Goal: Complete application form

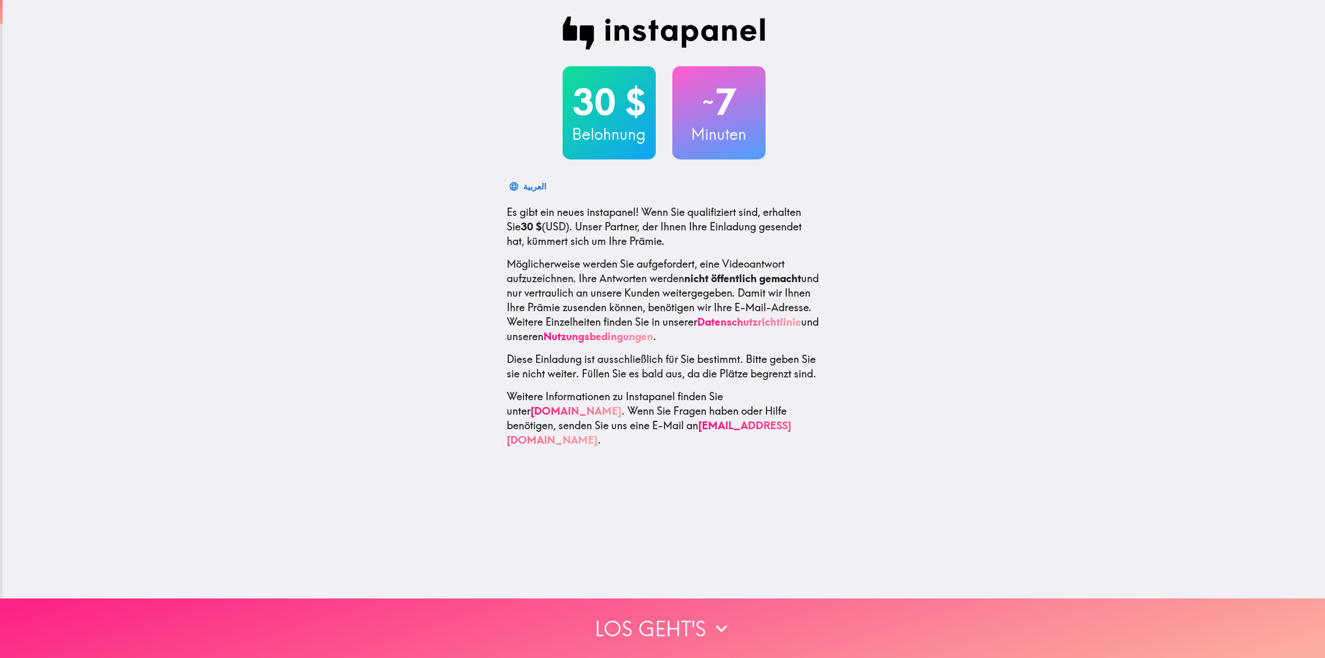
click at [664, 625] on button "Los geht's" at bounding box center [662, 628] width 1325 height 60
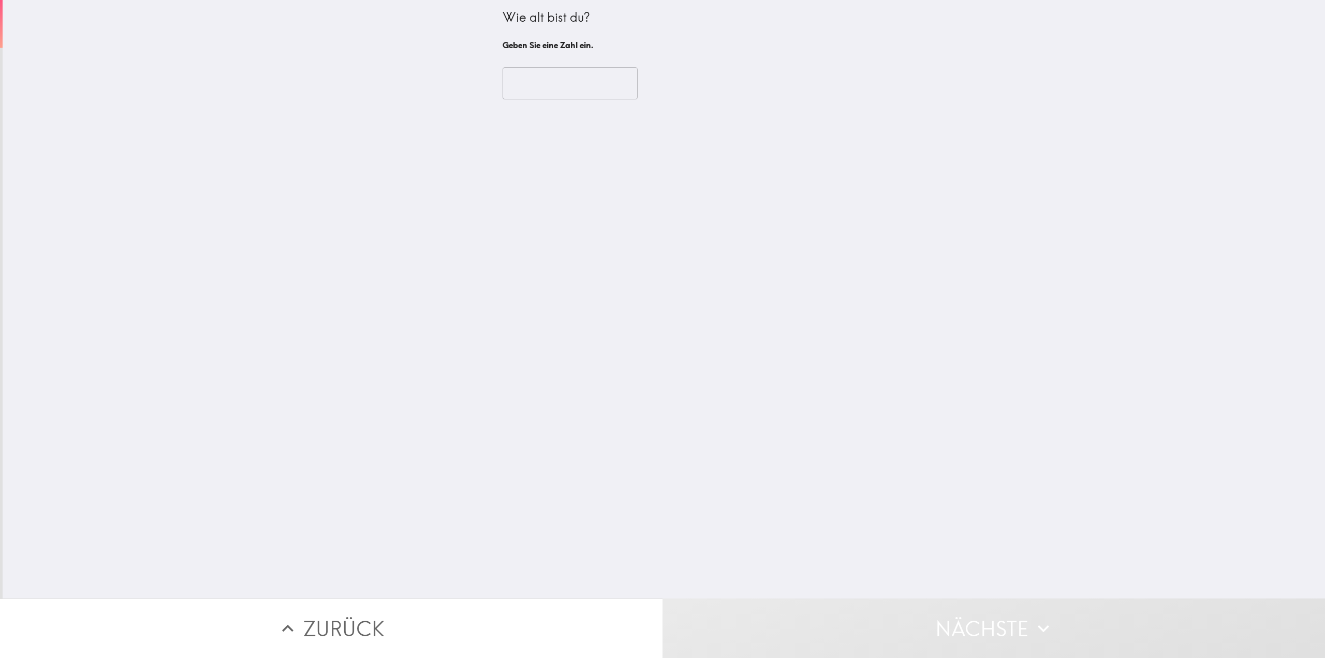
click at [546, 98] on input "number" at bounding box center [570, 83] width 135 height 32
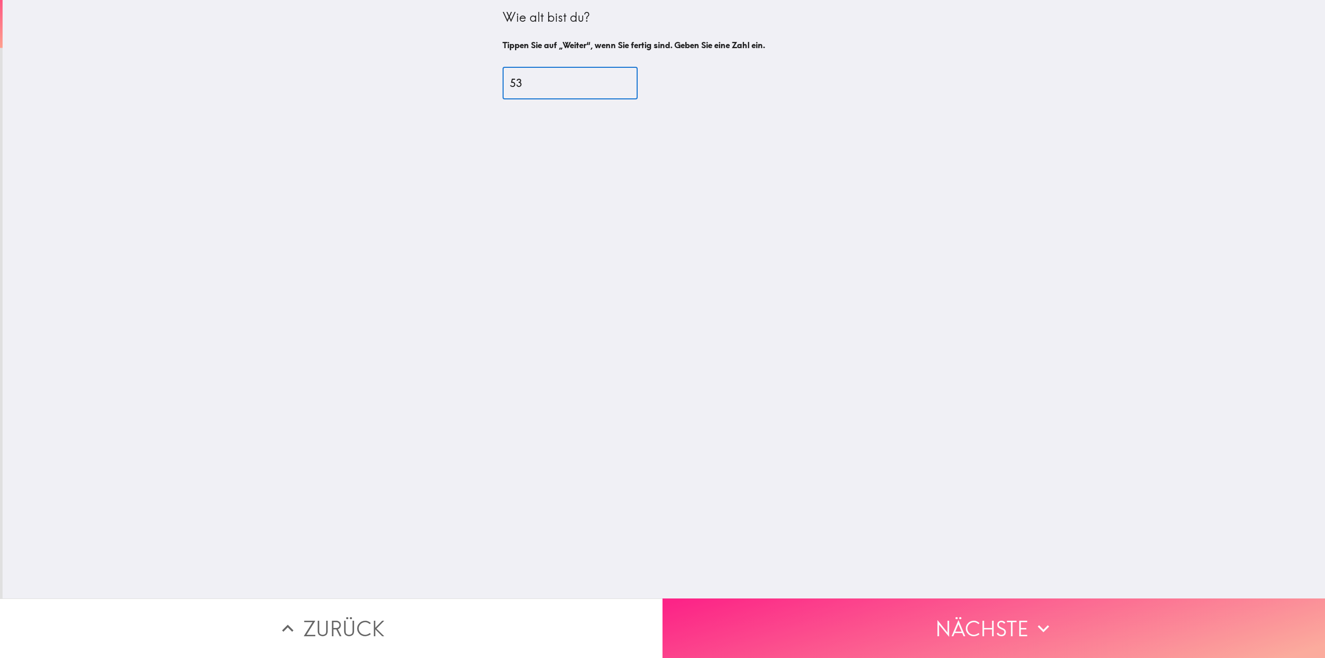
type input "53"
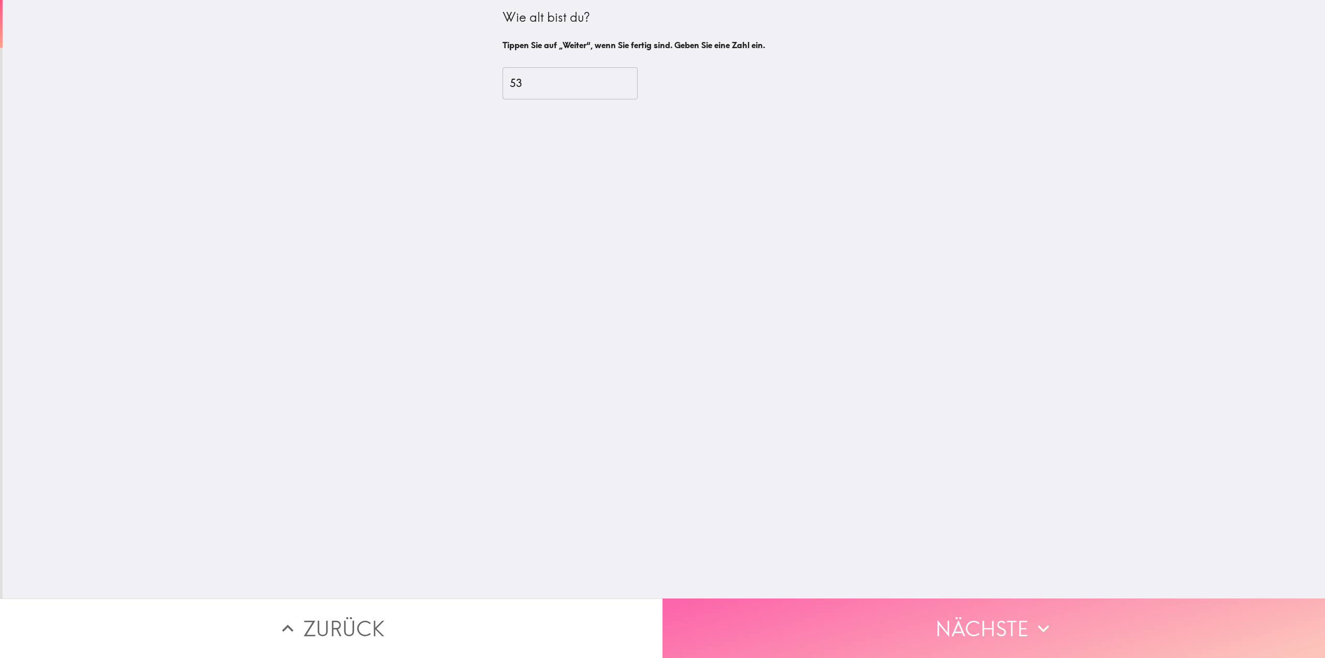
click at [949, 632] on button "Nächste" at bounding box center [994, 628] width 663 height 60
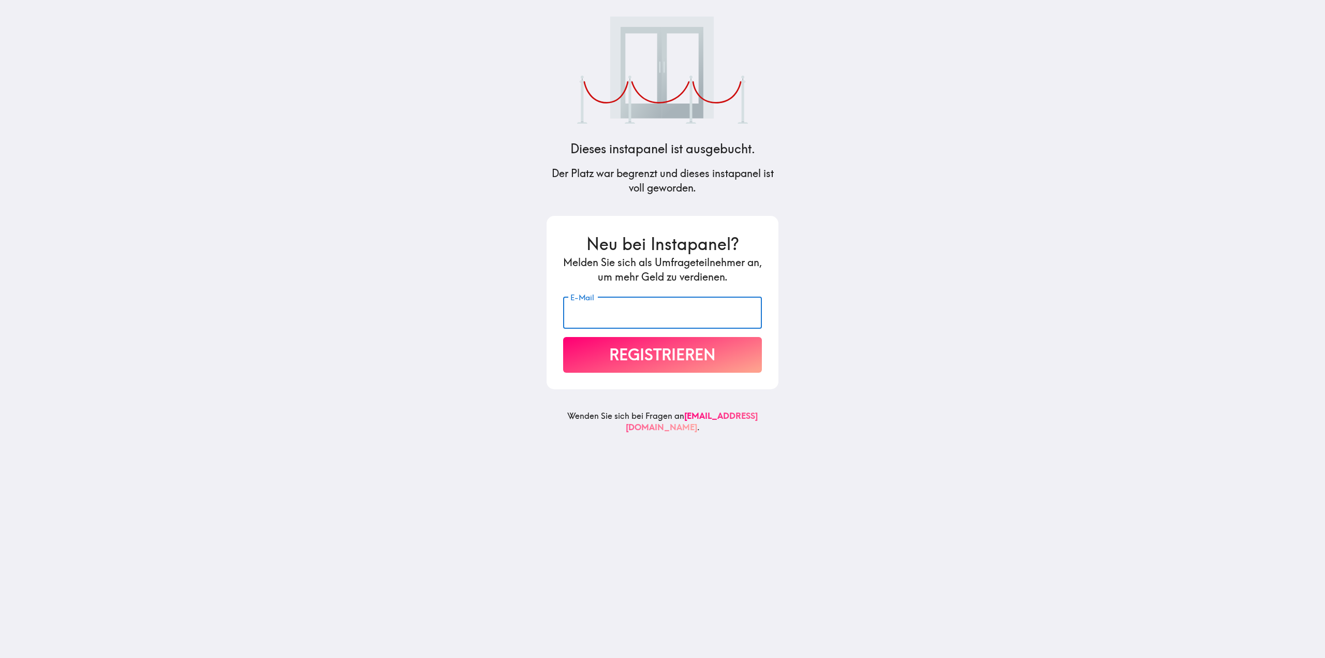
click at [646, 324] on input "E-Mail" at bounding box center [662, 313] width 199 height 32
type input "[PERSON_NAME][EMAIL_ADDRESS][DOMAIN_NAME]"
click at [658, 365] on button "Registrieren" at bounding box center [662, 355] width 199 height 36
